Goal: Information Seeking & Learning: Learn about a topic

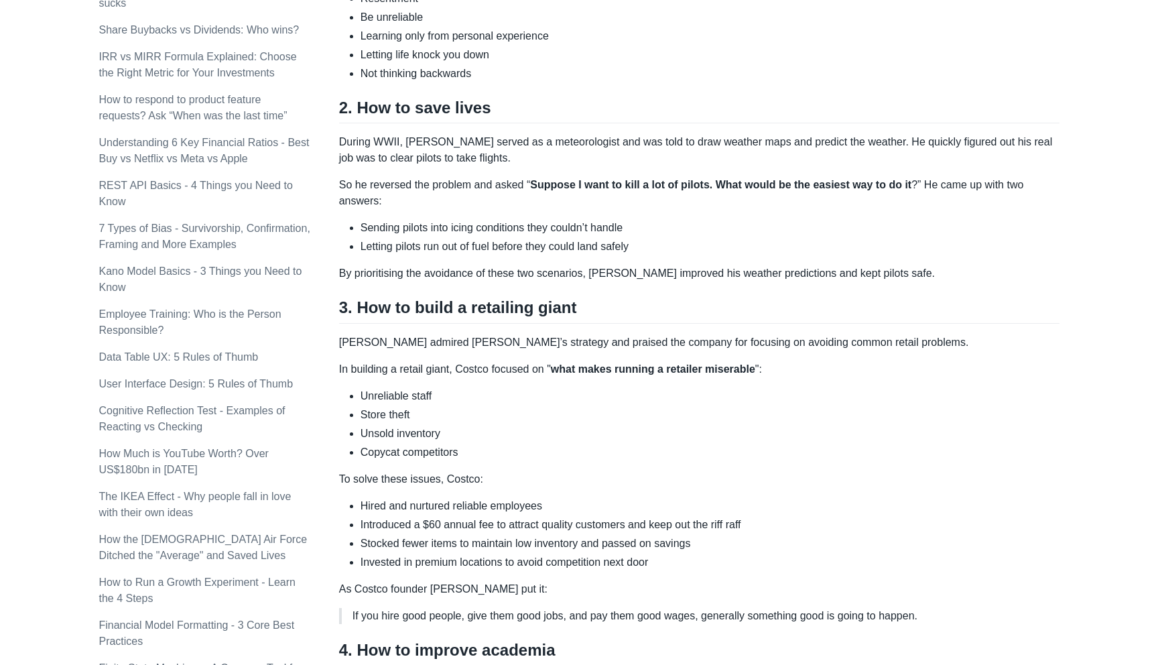
scroll to position [651, 0]
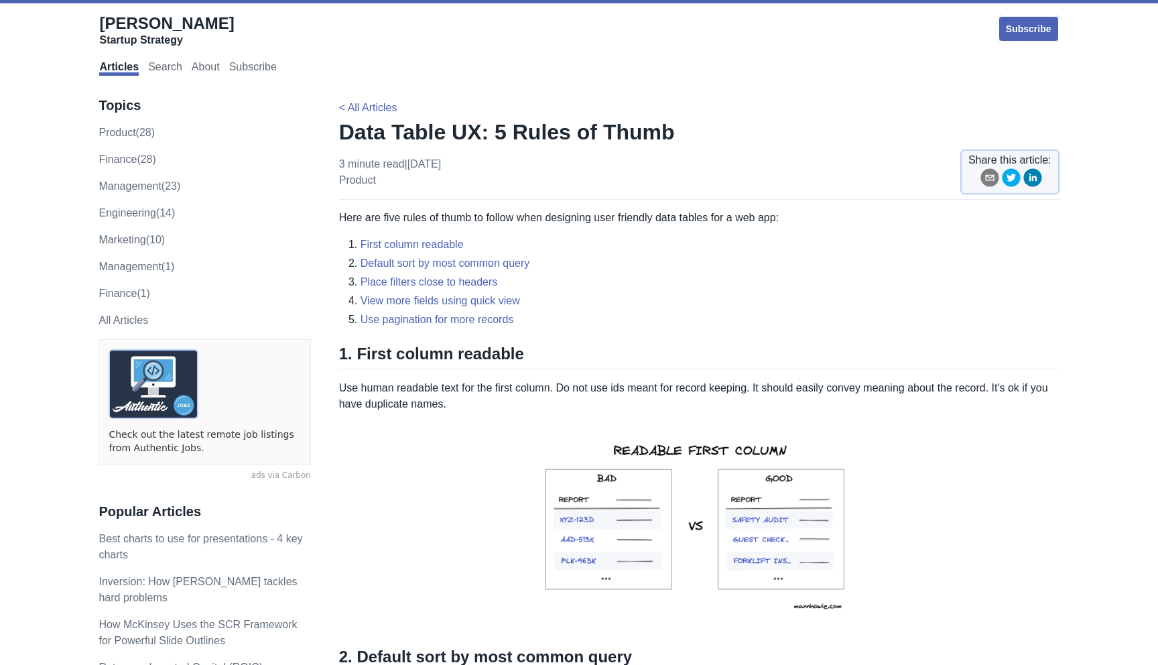
scroll to position [244, 0]
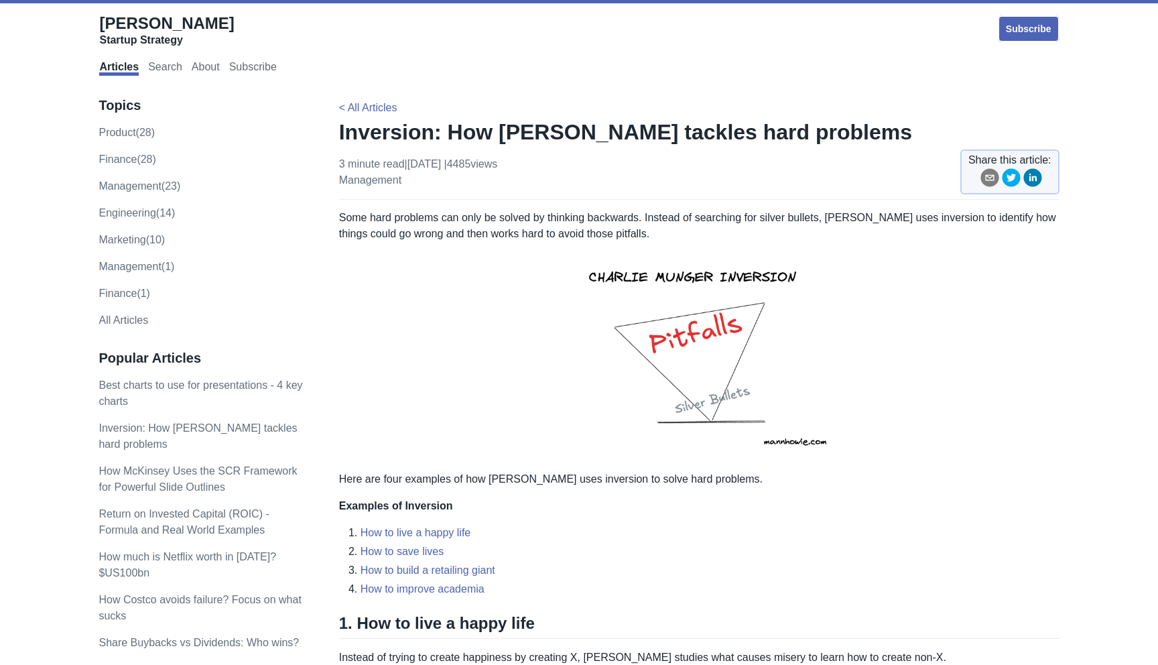
scroll to position [1085, 0]
